Goal: Information Seeking & Learning: Learn about a topic

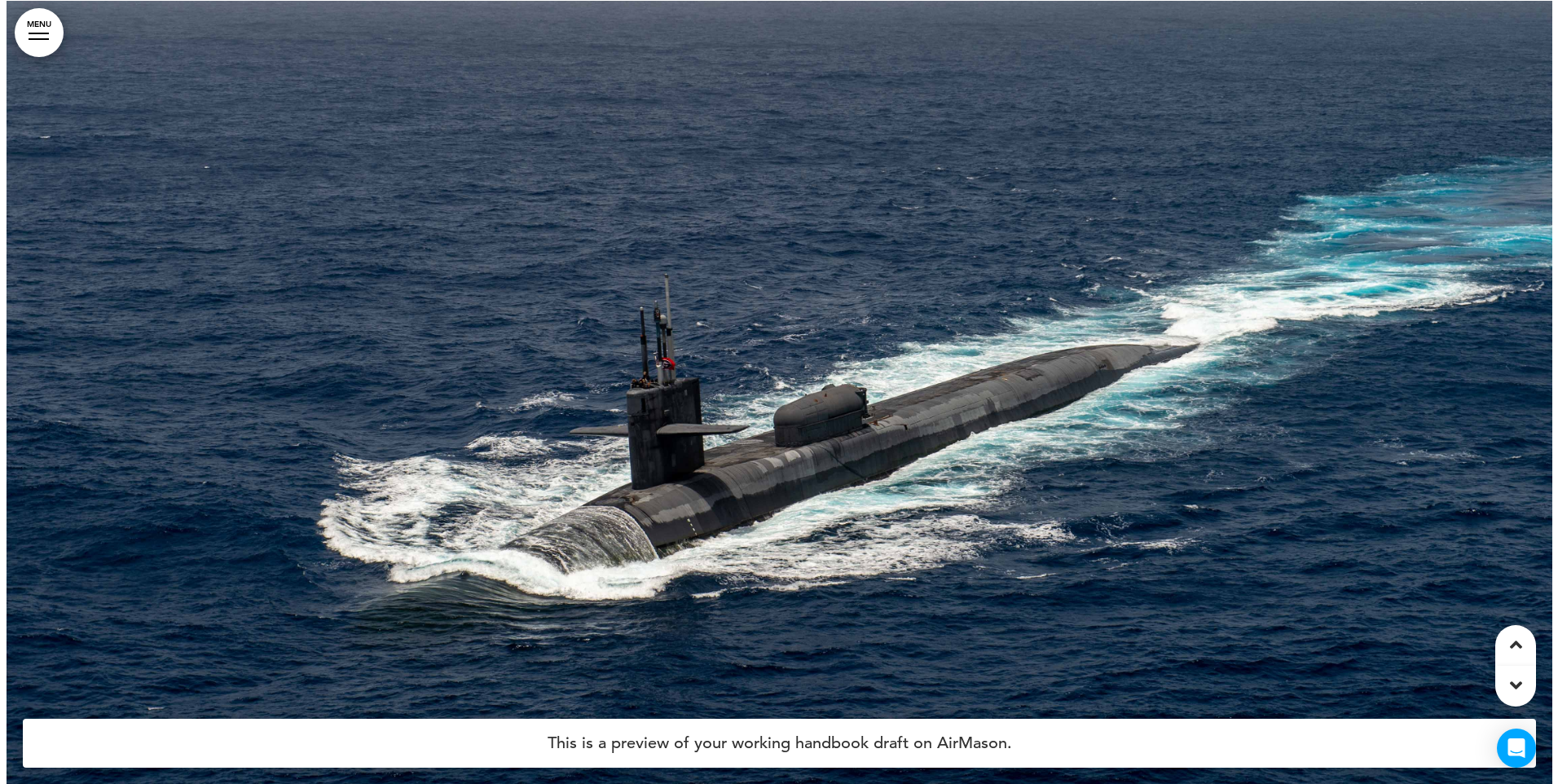
scroll to position [2852, 0]
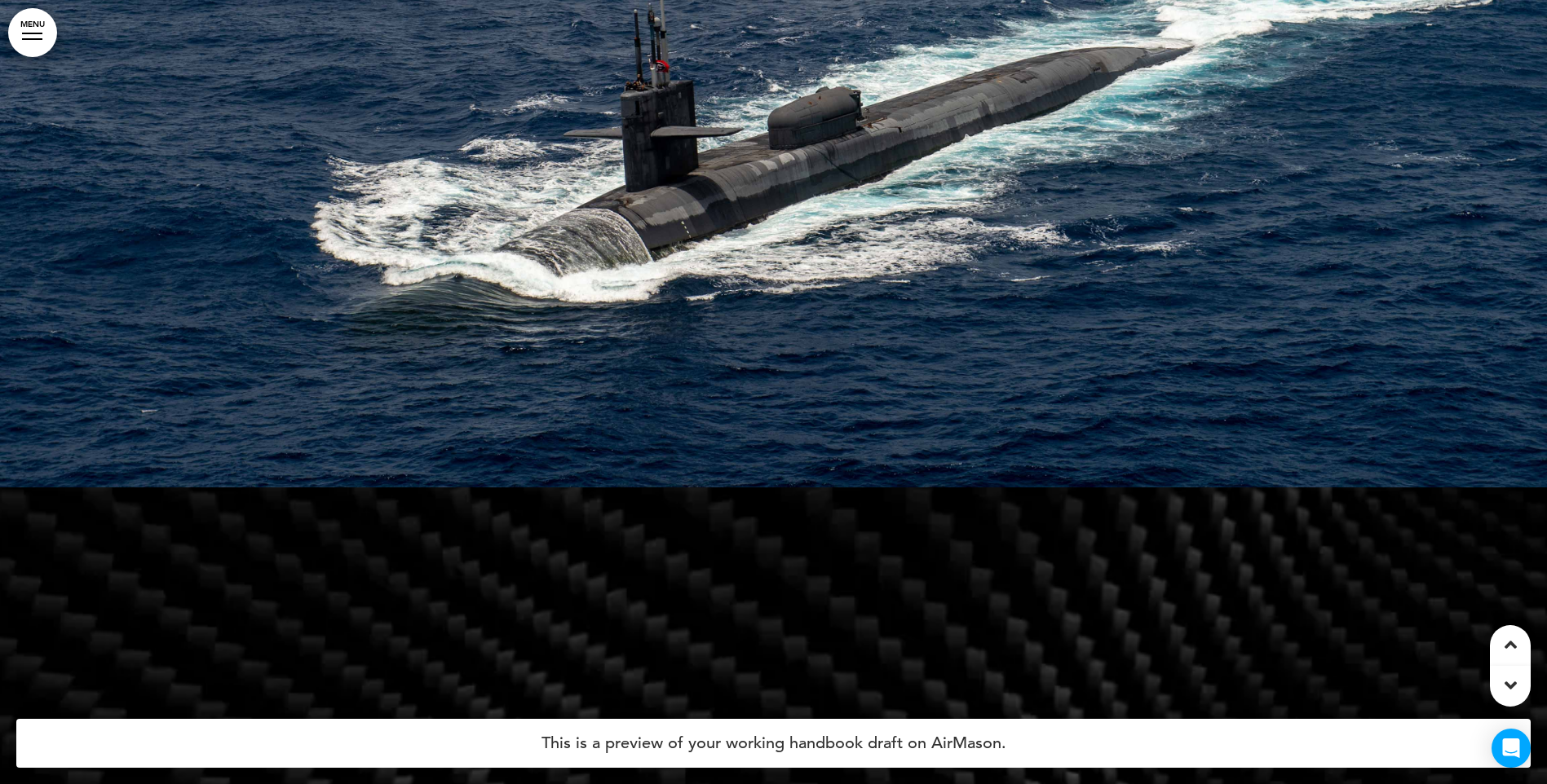
click at [33, 25] on link "MENU" at bounding box center [33, 33] width 49 height 49
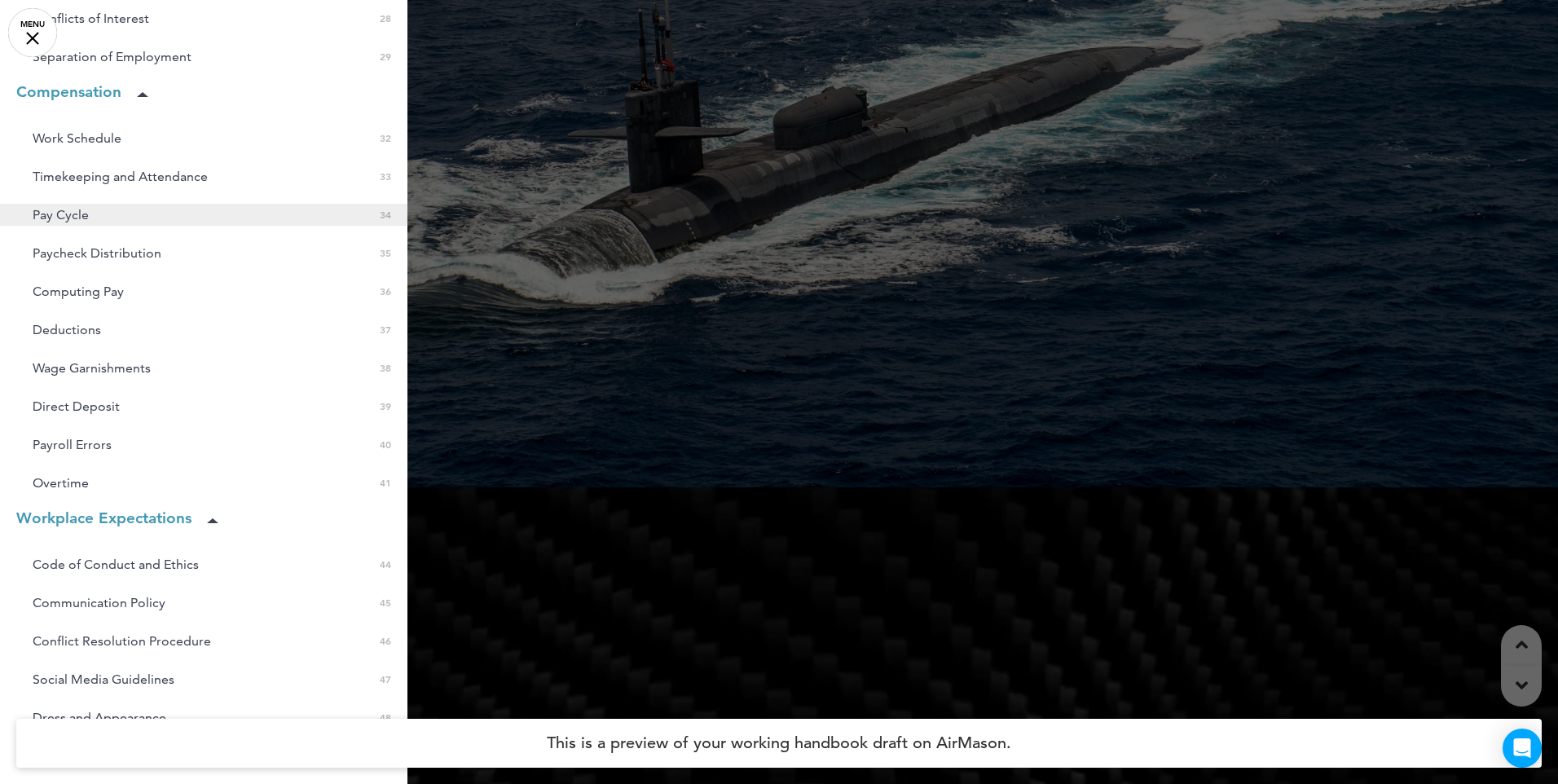
scroll to position [1141, 0]
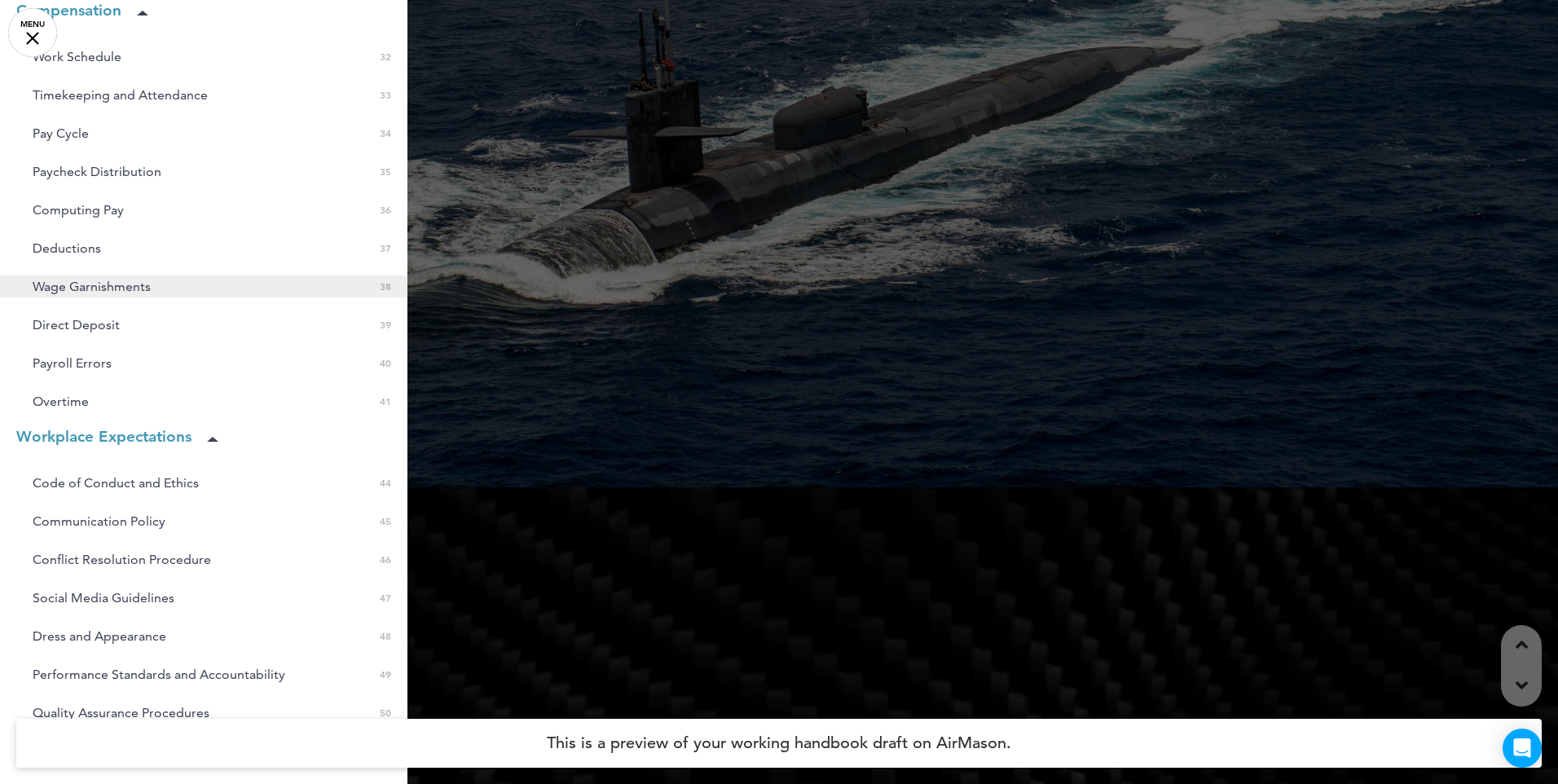
click at [144, 286] on span "Wage Garnishments" at bounding box center [91, 286] width 118 height 14
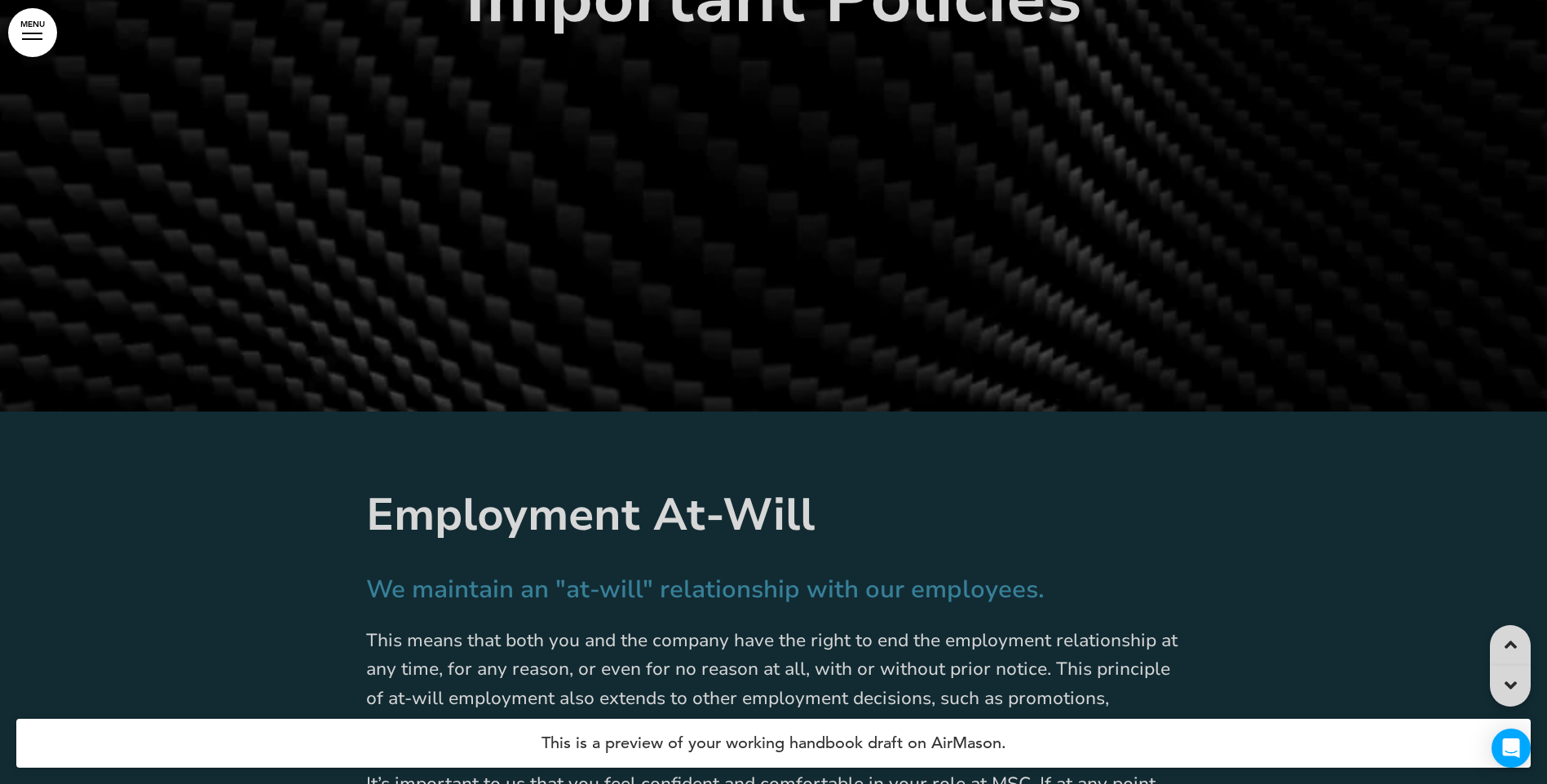
scroll to position [36188, 0]
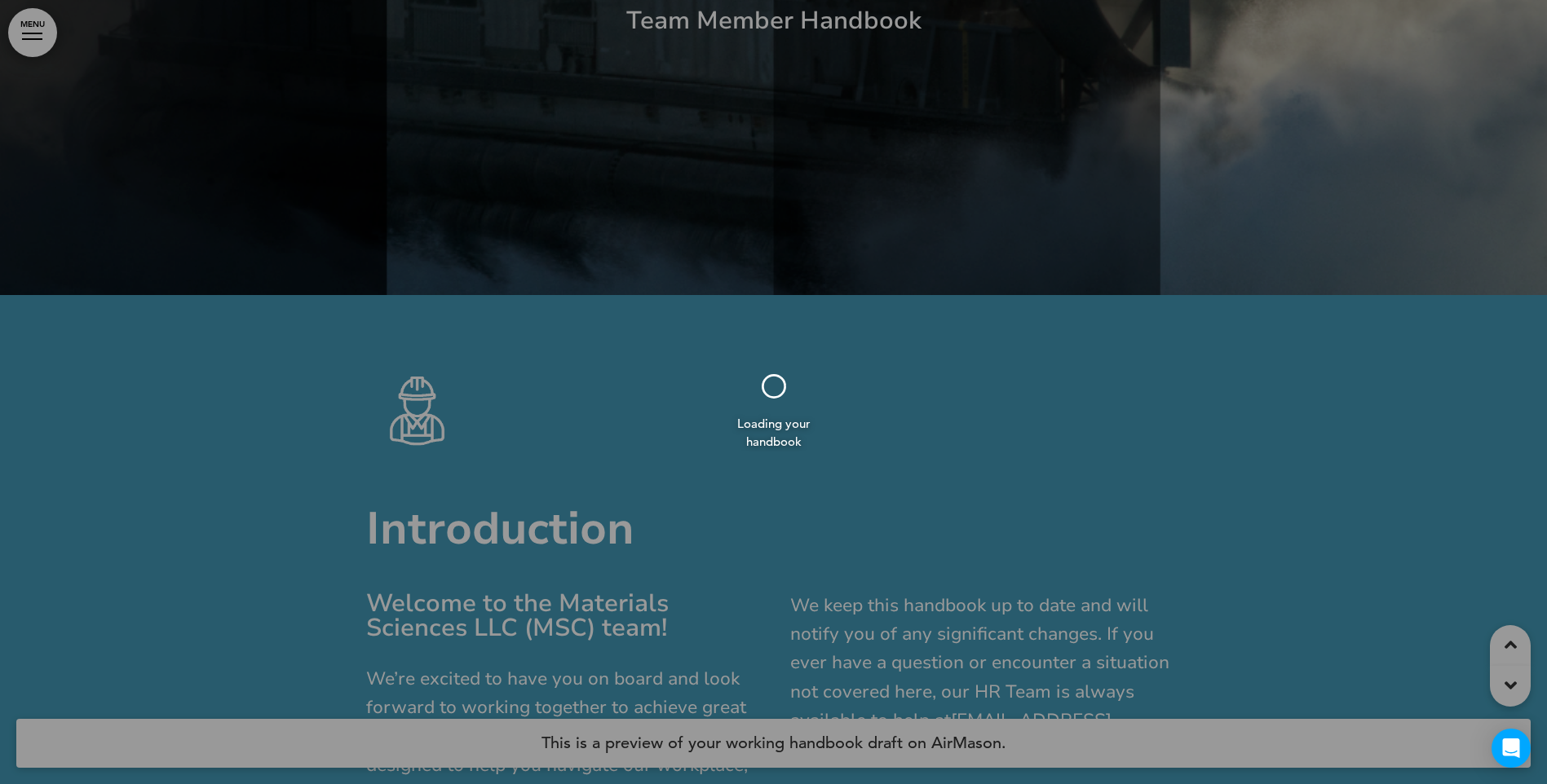
click at [39, 27] on div at bounding box center [774, 392] width 1547 height 784
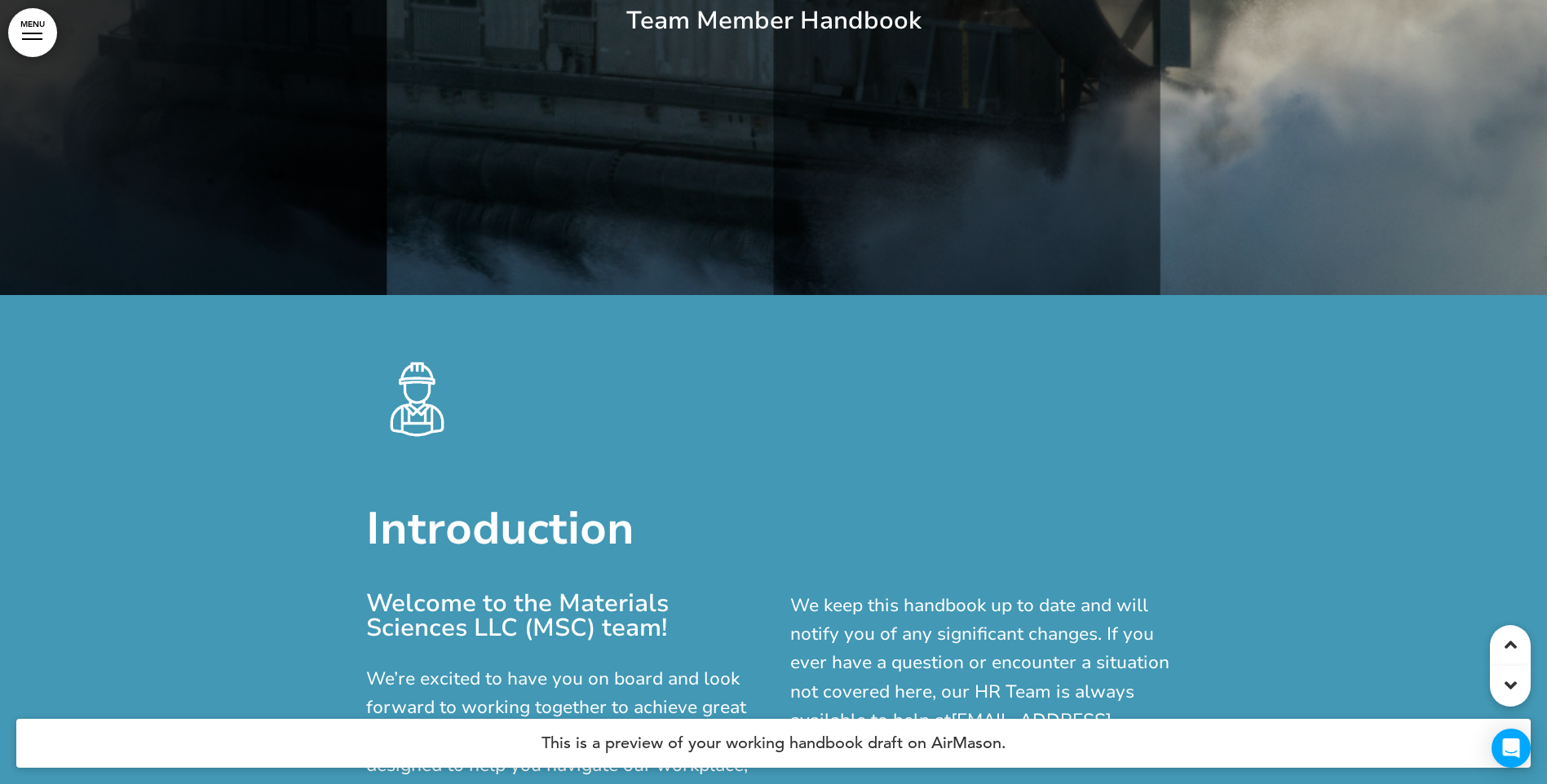
click at [39, 27] on link "MENU" at bounding box center [33, 33] width 49 height 49
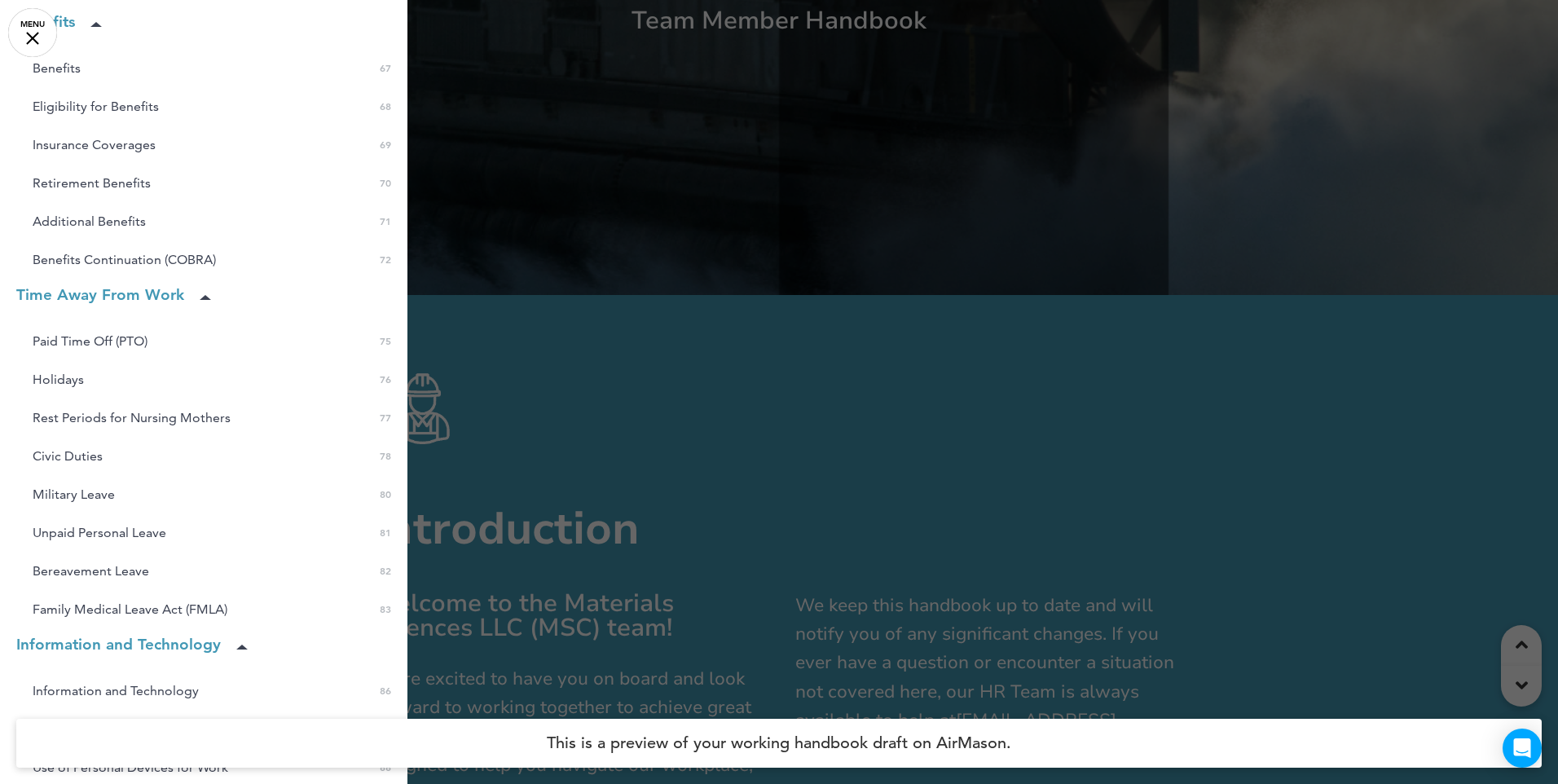
scroll to position [2363, 0]
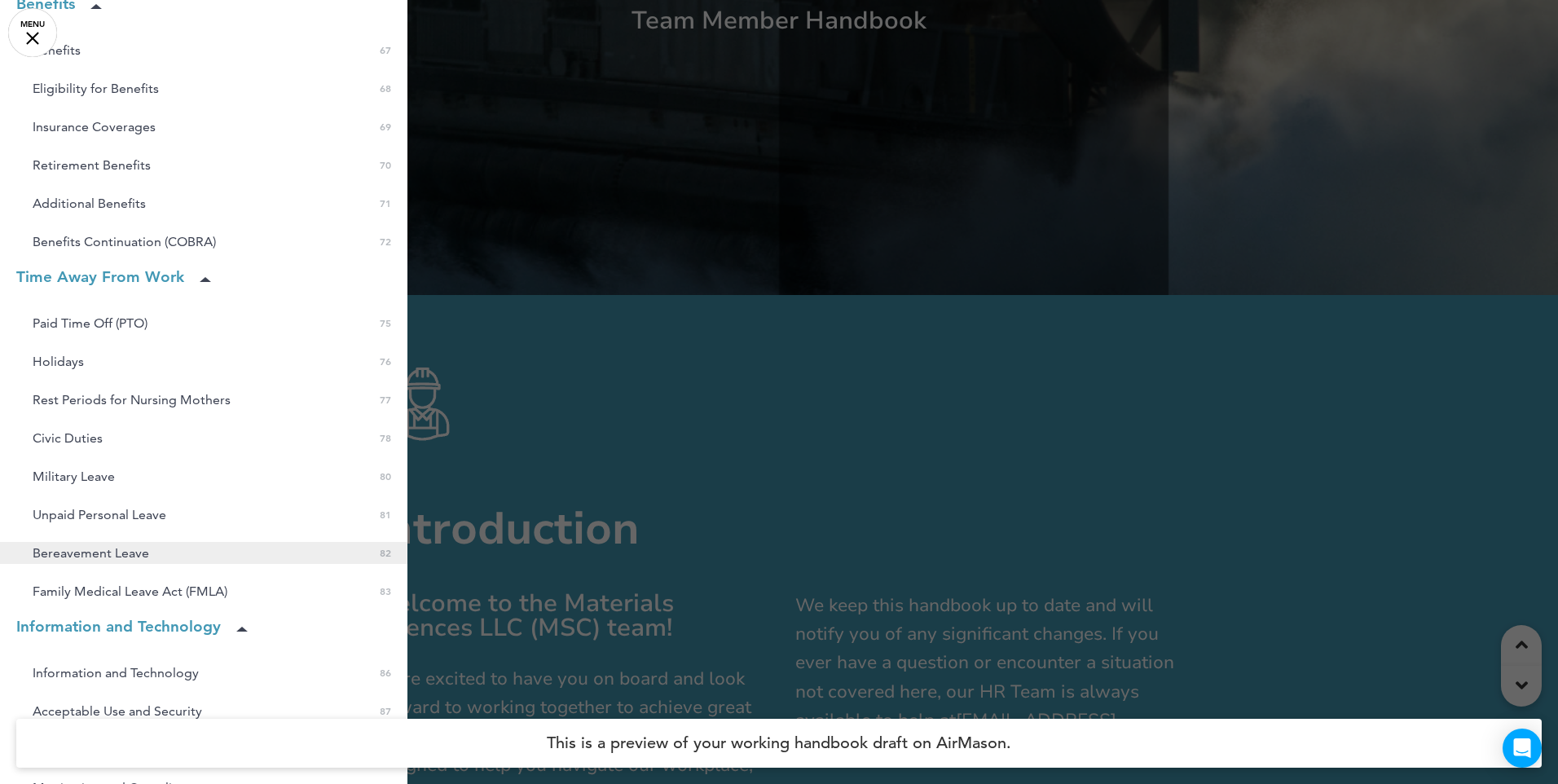
click at [135, 554] on span "Bereavement Leave" at bounding box center [91, 552] width 117 height 14
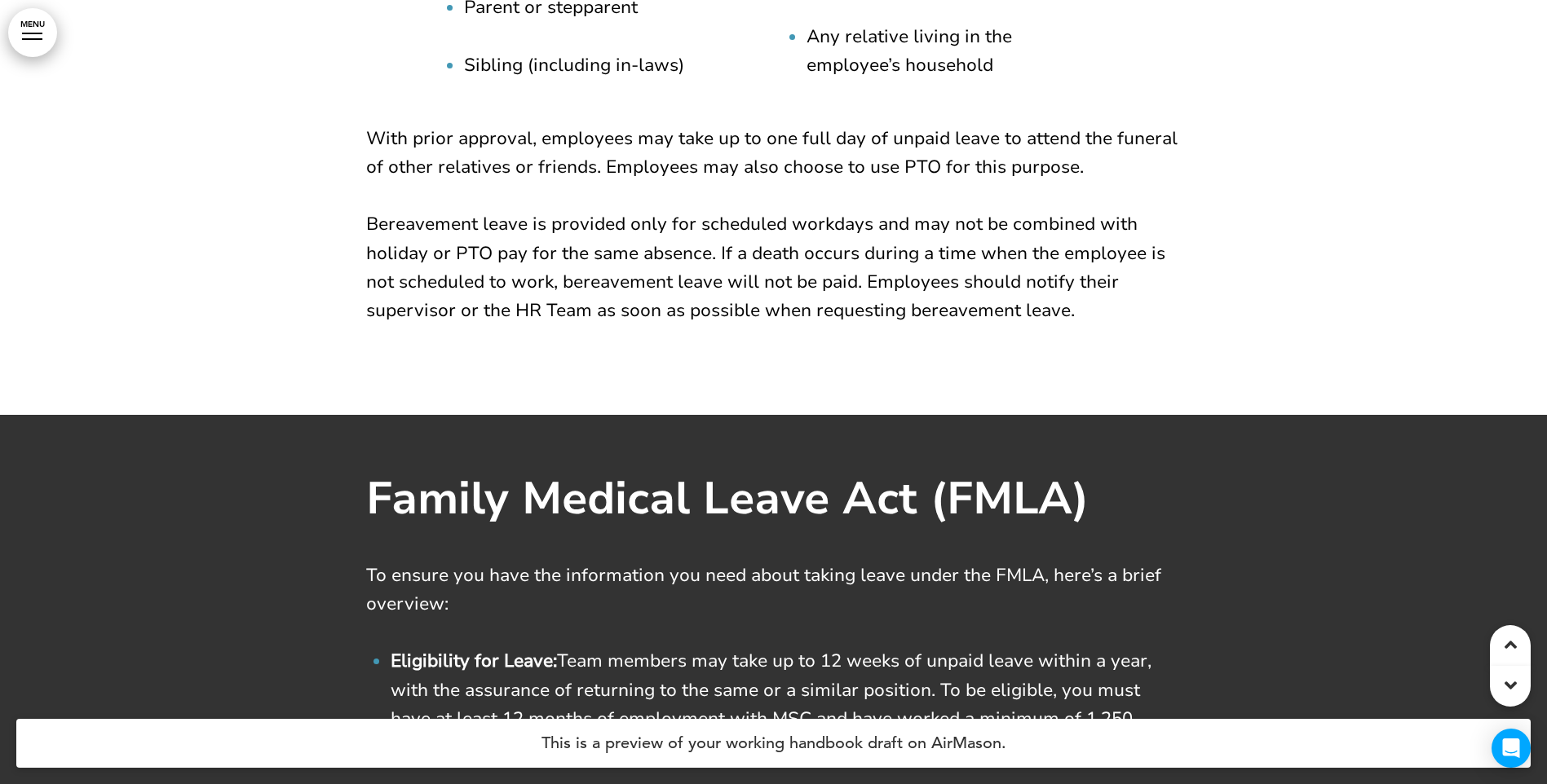
scroll to position [81878, 0]
